Goal: Information Seeking & Learning: Learn about a topic

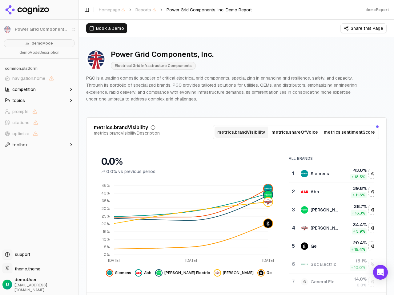
click at [7, 30] on li "Power Grid Components, Inc." at bounding box center [39, 29] width 78 height 15
click at [39, 78] on span "navigation.home" at bounding box center [28, 78] width 33 height 6
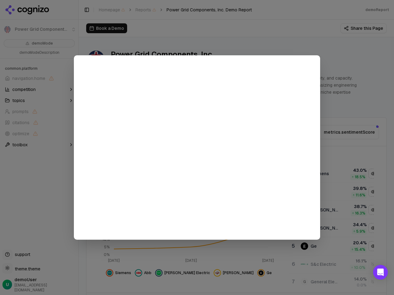
click at [39, 90] on div at bounding box center [197, 147] width 394 height 295
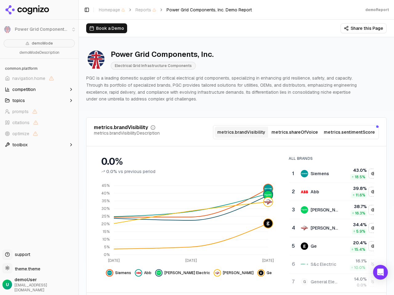
click at [39, 101] on button "topics" at bounding box center [39, 101] width 74 height 10
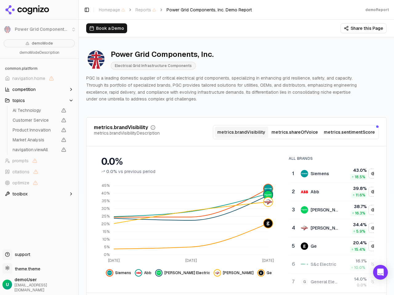
click at [39, 112] on span "AI Technology" at bounding box center [35, 110] width 45 height 6
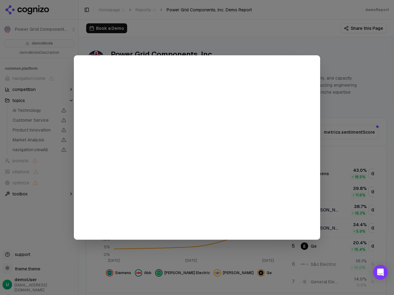
click at [39, 123] on div at bounding box center [197, 147] width 394 height 295
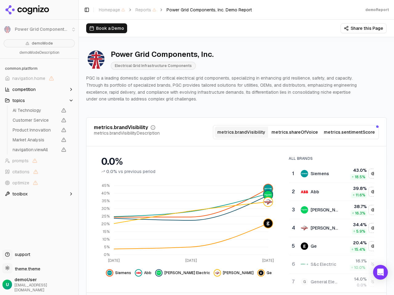
click at [39, 134] on span "Product Innovation" at bounding box center [39, 130] width 58 height 9
